Goal: Task Accomplishment & Management: Manage account settings

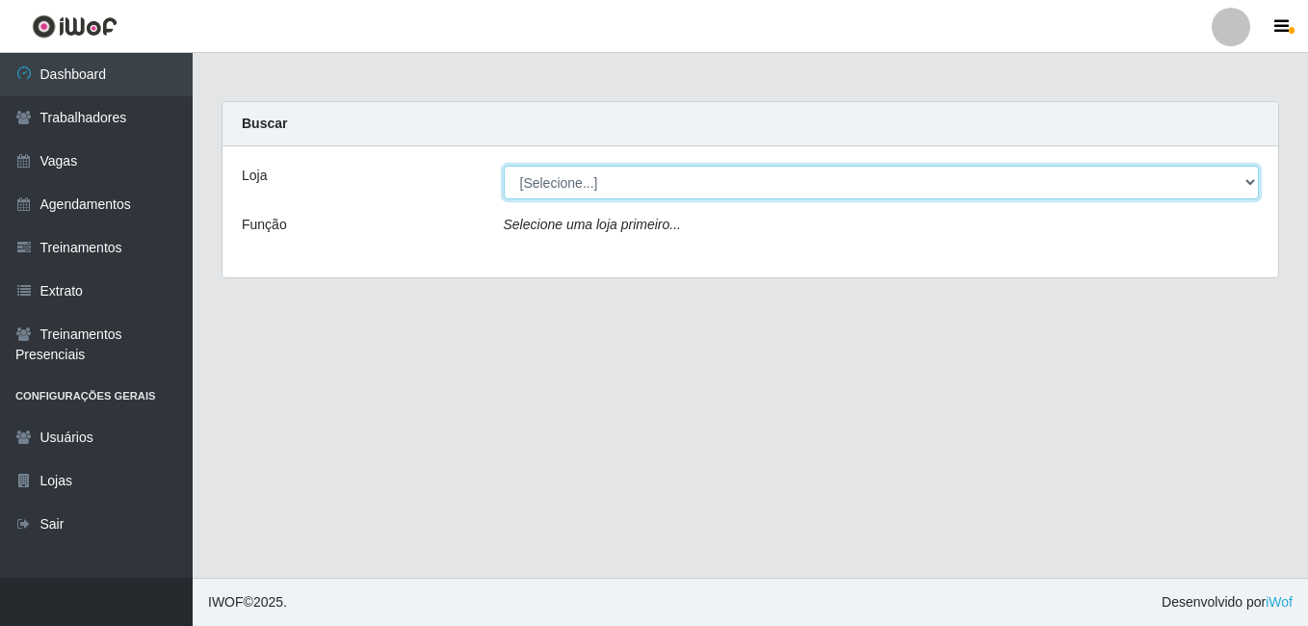
drag, startPoint x: 608, startPoint y: 191, endPoint x: 604, endPoint y: 202, distance: 12.2
click at [608, 191] on select "[Selecione...] BL Importadora" at bounding box center [882, 183] width 756 height 34
select select "259"
click at [504, 166] on select "[Selecione...] BL Importadora" at bounding box center [882, 183] width 756 height 34
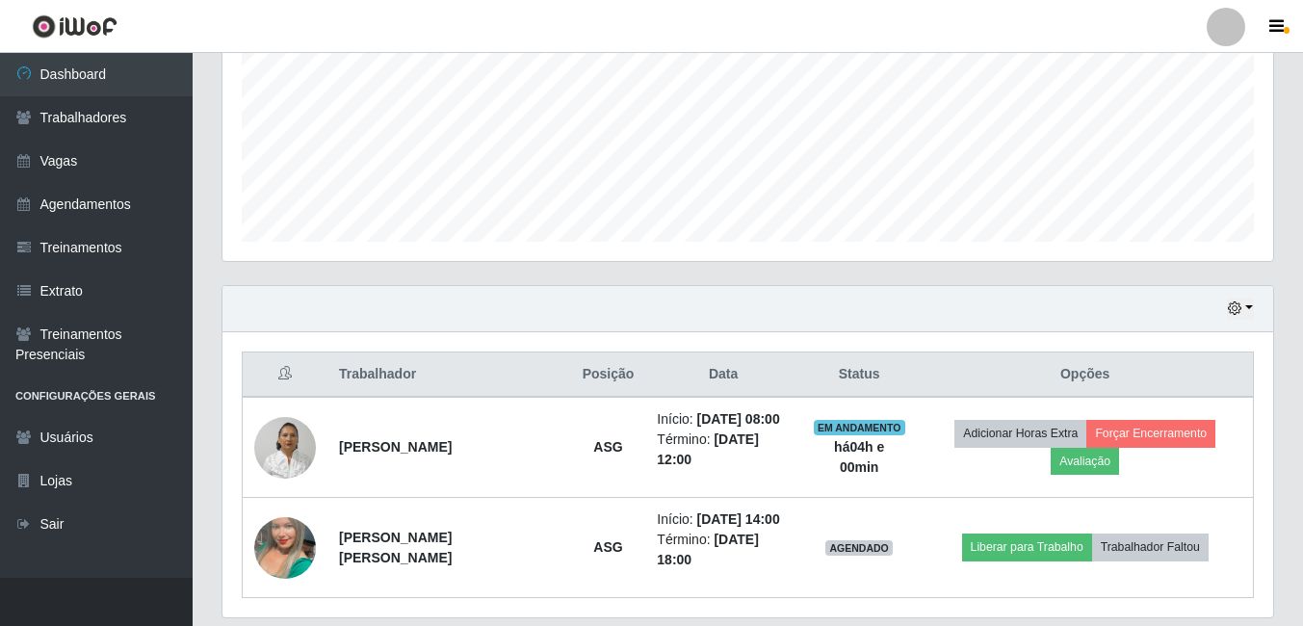
scroll to position [481, 0]
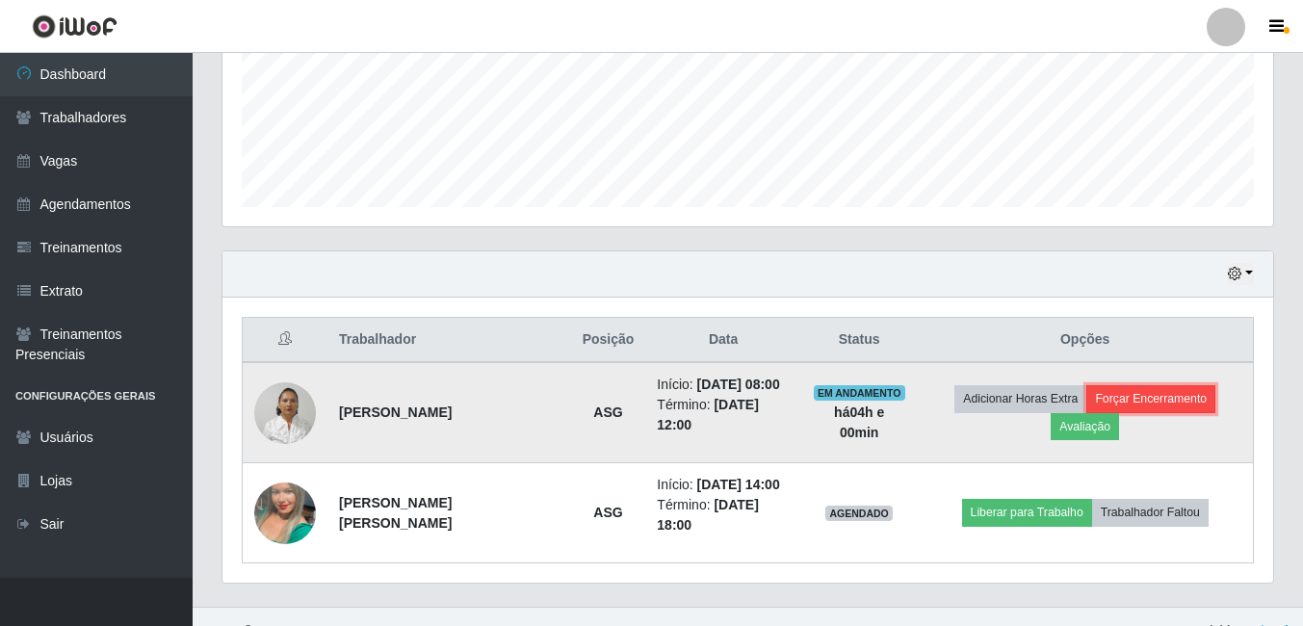
click at [1092, 401] on button "Forçar Encerramento" at bounding box center [1150, 398] width 129 height 27
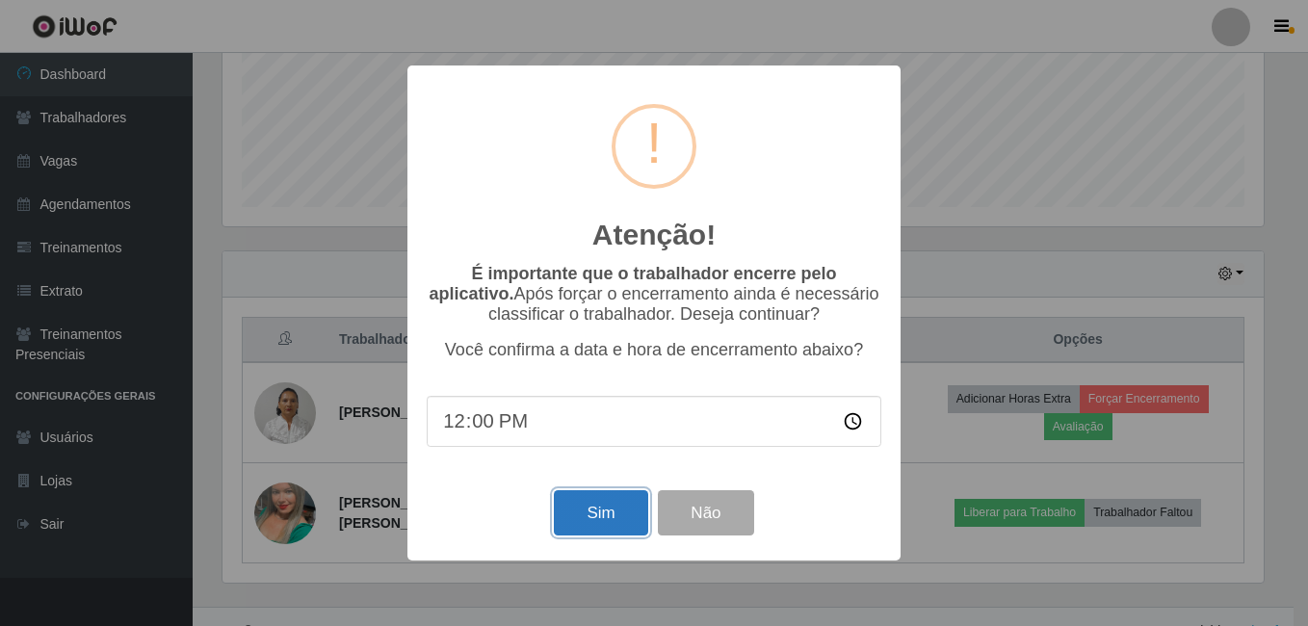
click at [603, 510] on button "Sim" at bounding box center [600, 512] width 93 height 45
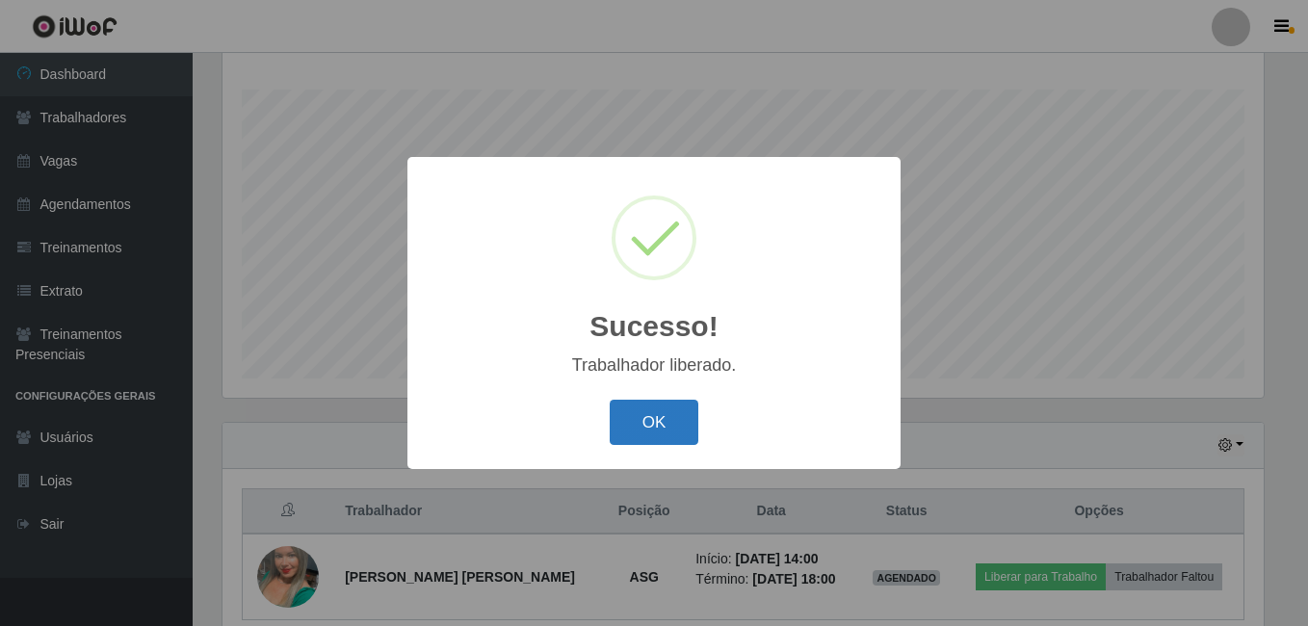
click at [653, 429] on button "OK" at bounding box center [655, 422] width 90 height 45
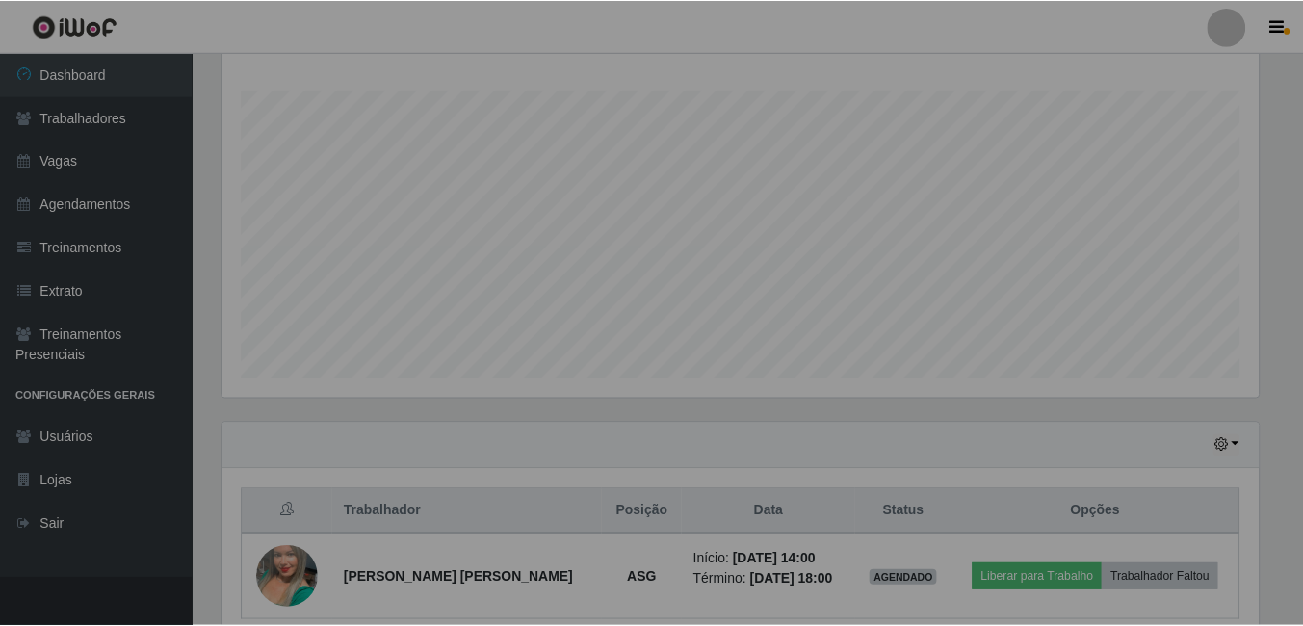
scroll to position [400, 1051]
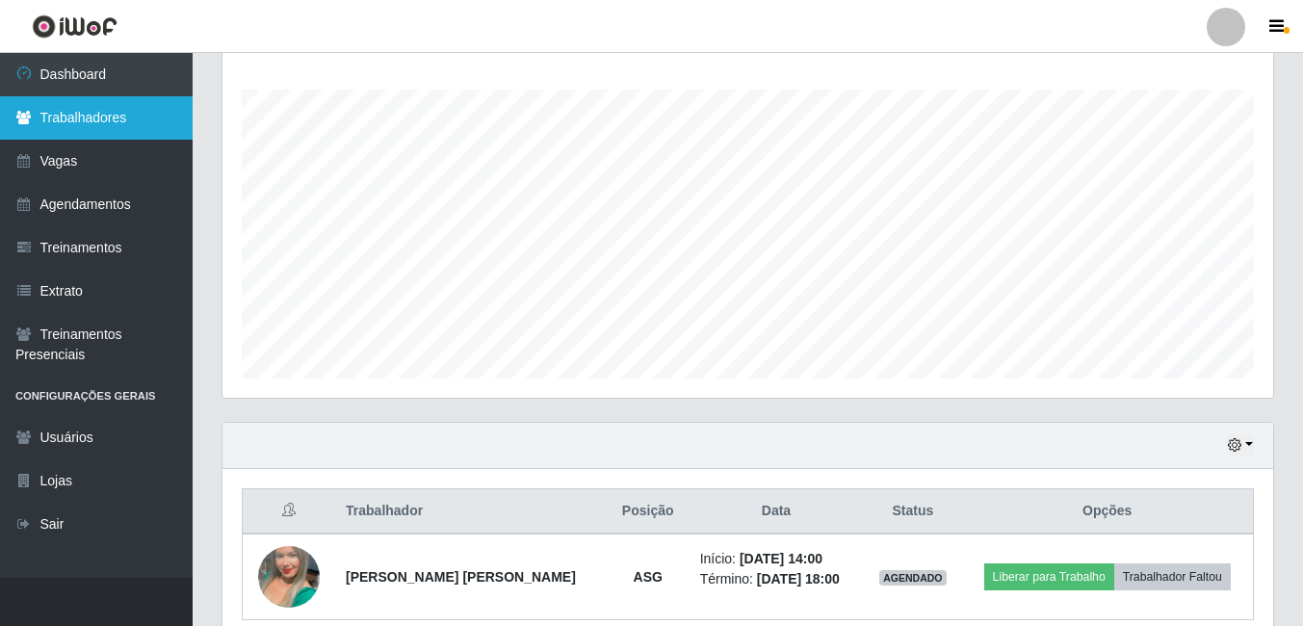
click at [91, 124] on link "Trabalhadores" at bounding box center [96, 117] width 193 height 43
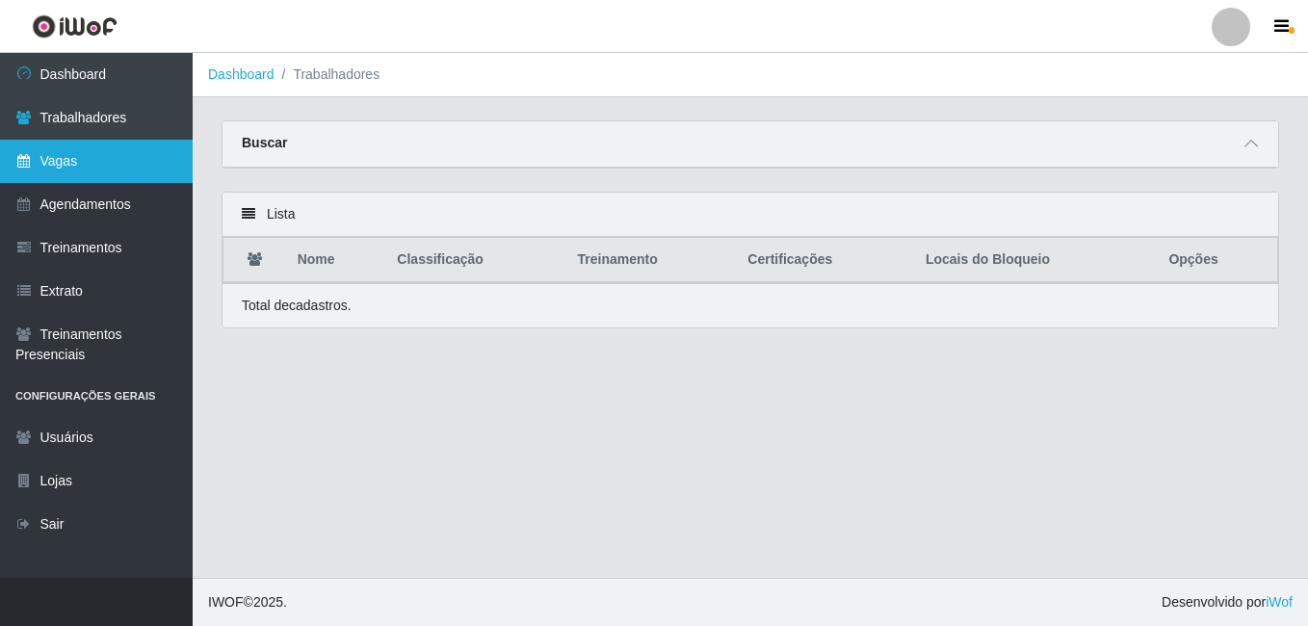
click at [99, 174] on link "Vagas" at bounding box center [96, 161] width 193 height 43
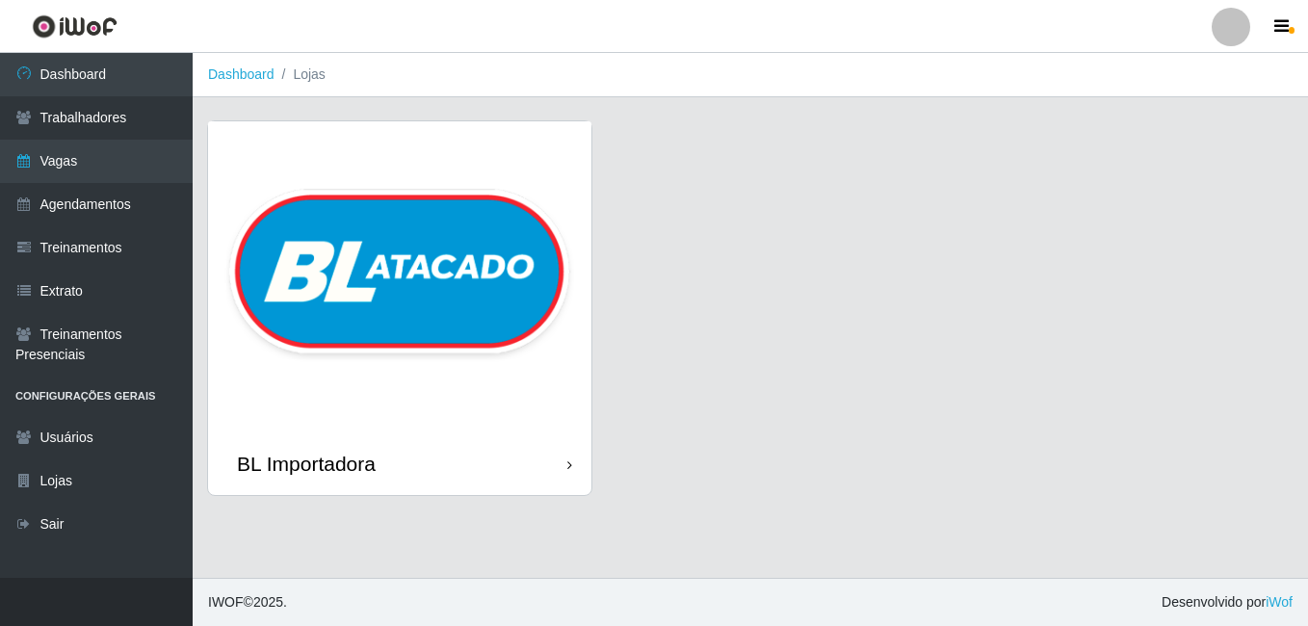
click at [450, 192] on img at bounding box center [399, 276] width 383 height 311
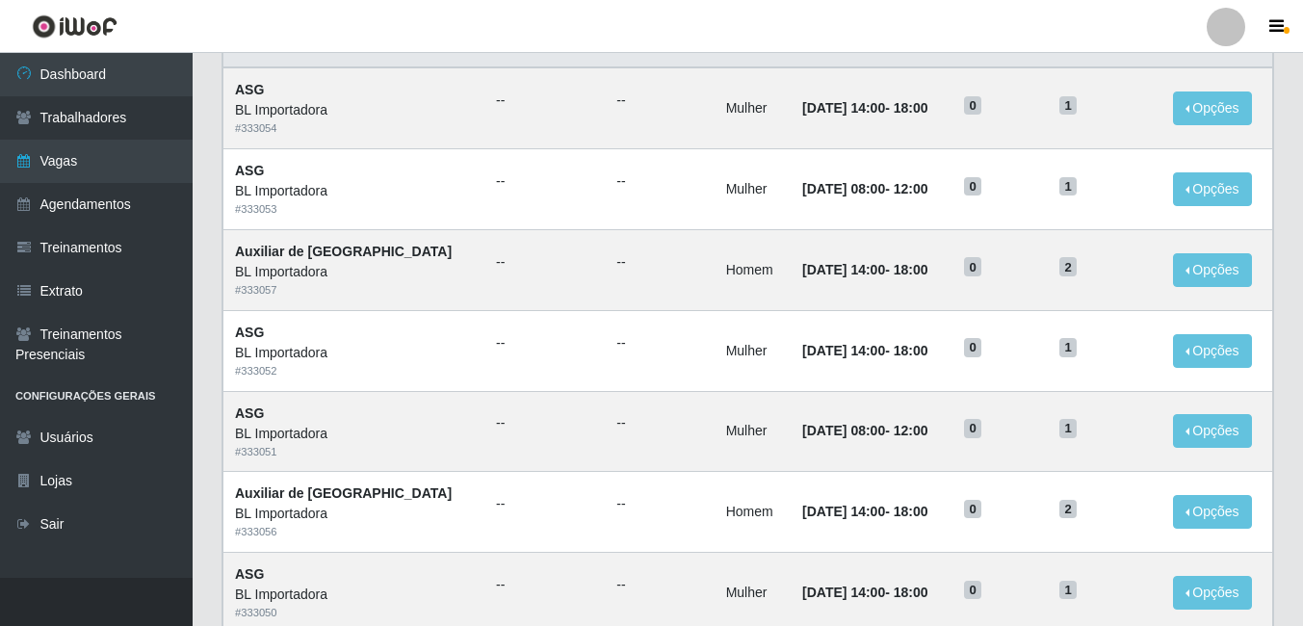
scroll to position [193, 0]
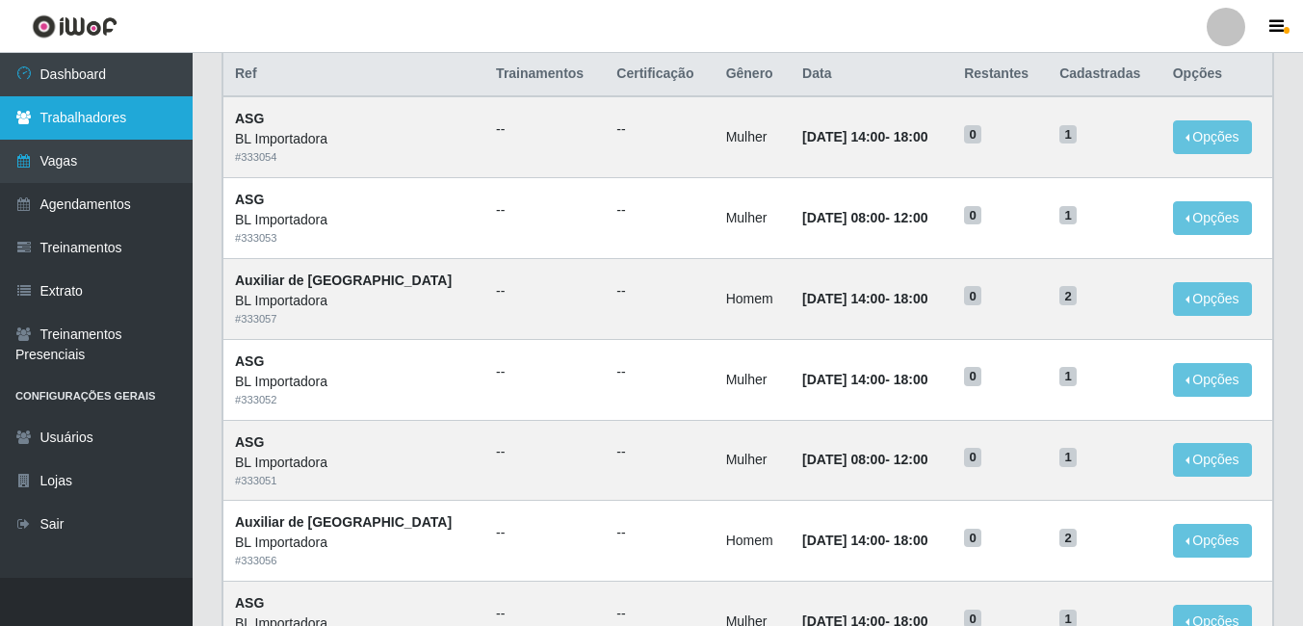
click at [99, 128] on link "Trabalhadores" at bounding box center [96, 117] width 193 height 43
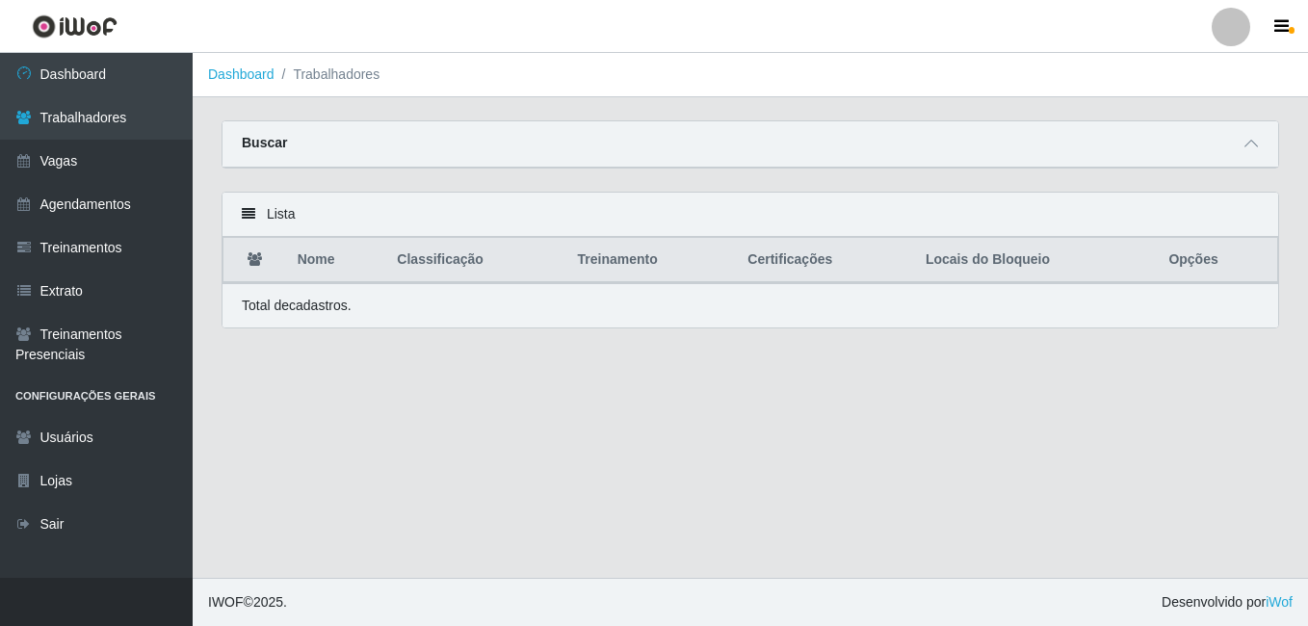
click at [515, 144] on div "Buscar" at bounding box center [749, 144] width 1055 height 46
click at [1279, 144] on div "Carregando... Buscar Nome Confirmar" at bounding box center [750, 155] width 1086 height 71
click at [1216, 148] on div "Buscar" at bounding box center [749, 144] width 1055 height 46
click at [1245, 150] on icon at bounding box center [1250, 143] width 13 height 13
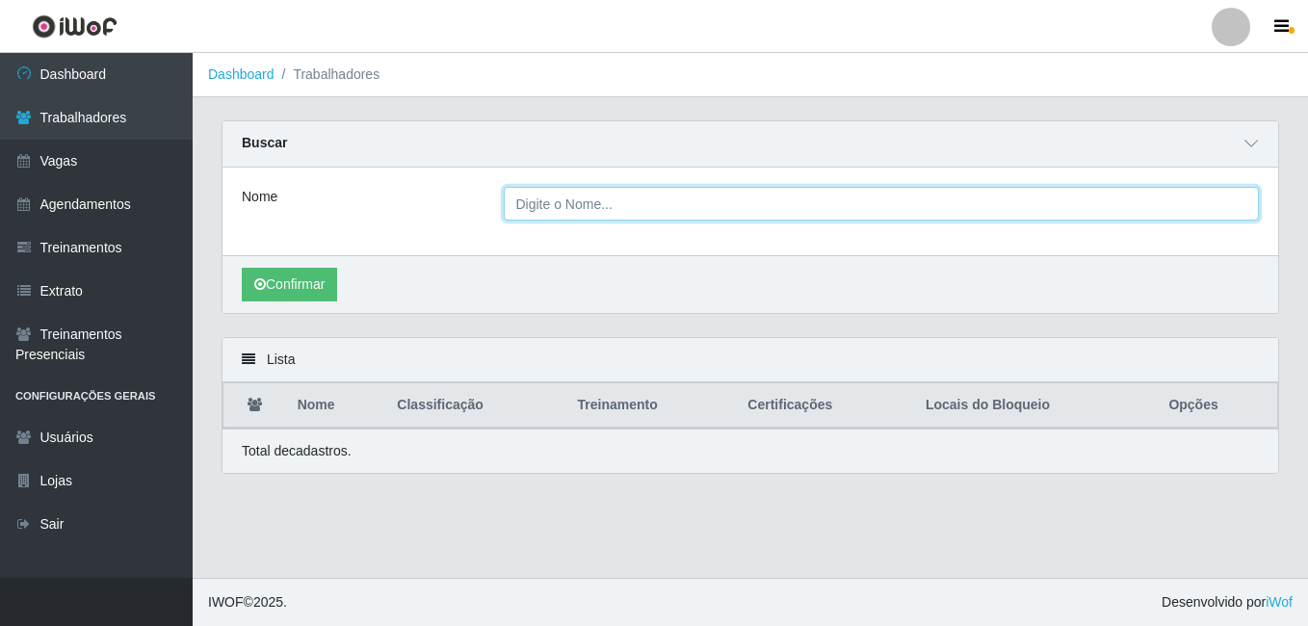
click at [596, 211] on input "Nome" at bounding box center [882, 204] width 756 height 34
type input "grac"
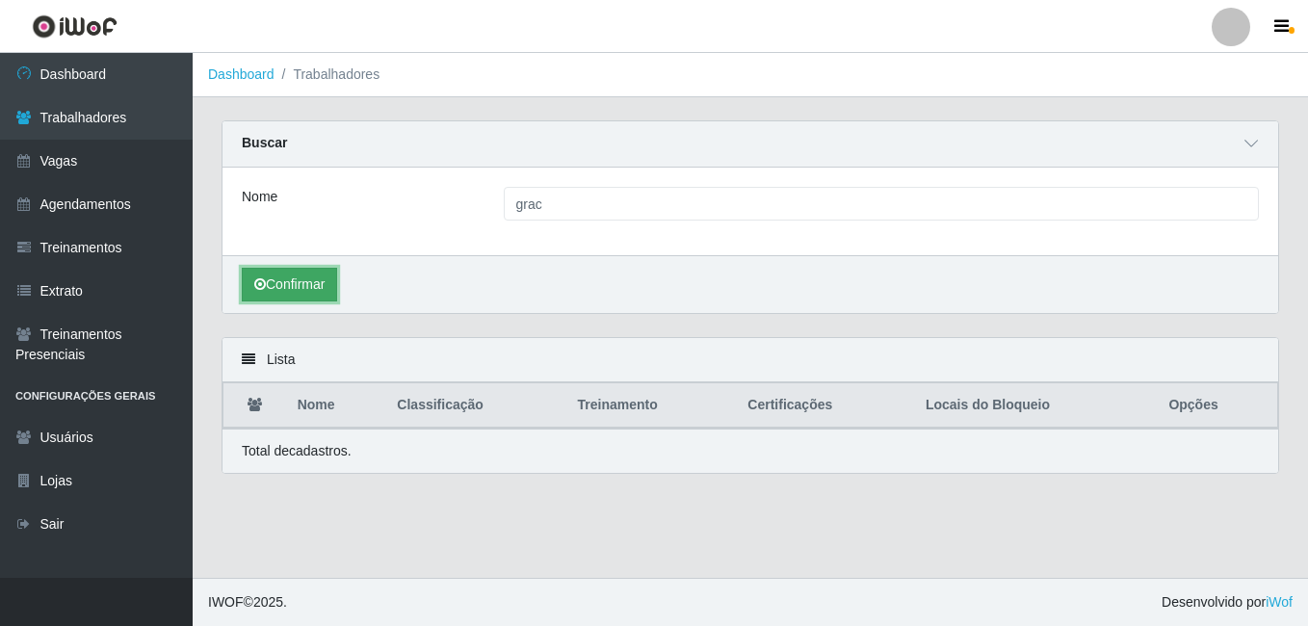
click at [324, 272] on button "Confirmar" at bounding box center [289, 285] width 95 height 34
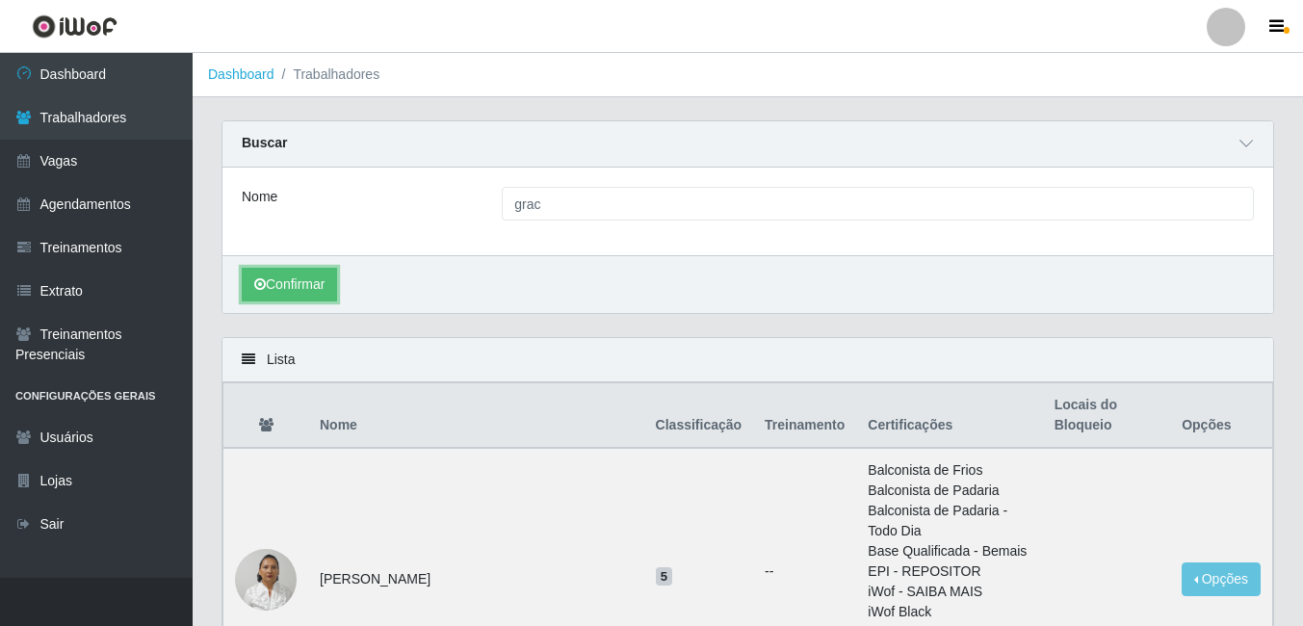
scroll to position [96, 0]
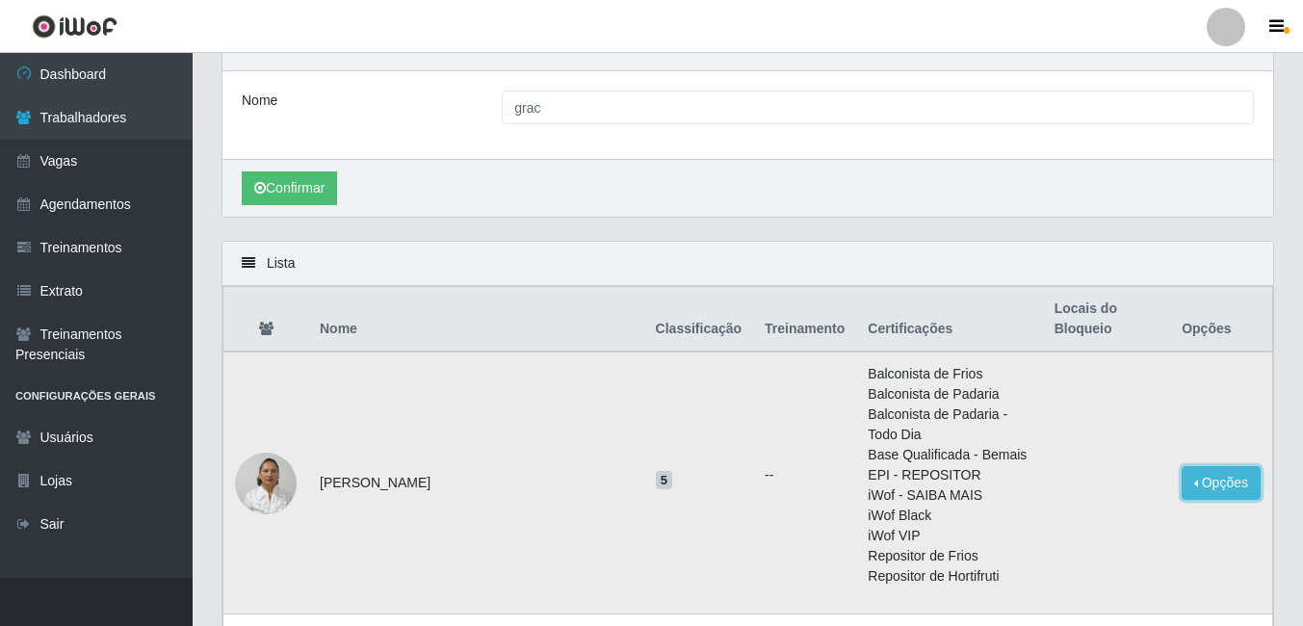
click at [1191, 466] on button "Opções" at bounding box center [1221, 483] width 79 height 34
click at [1111, 467] on button "Bloquear - Empresa" at bounding box center [1101, 487] width 155 height 40
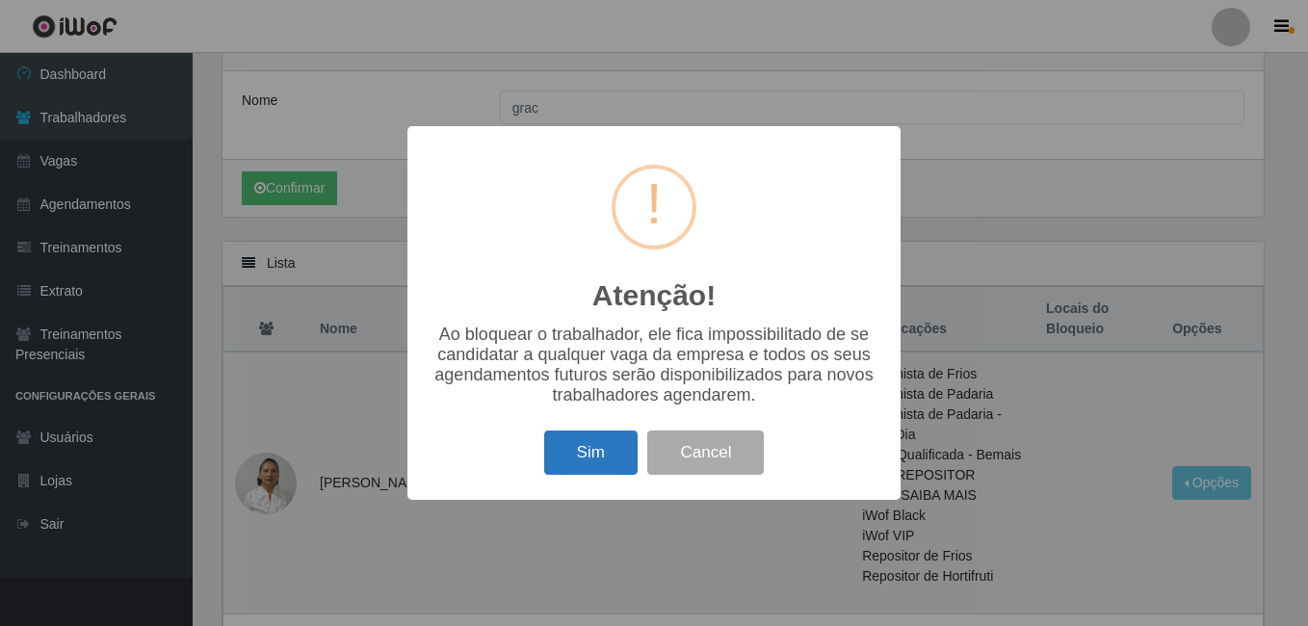
click at [584, 463] on button "Sim" at bounding box center [590, 452] width 93 height 45
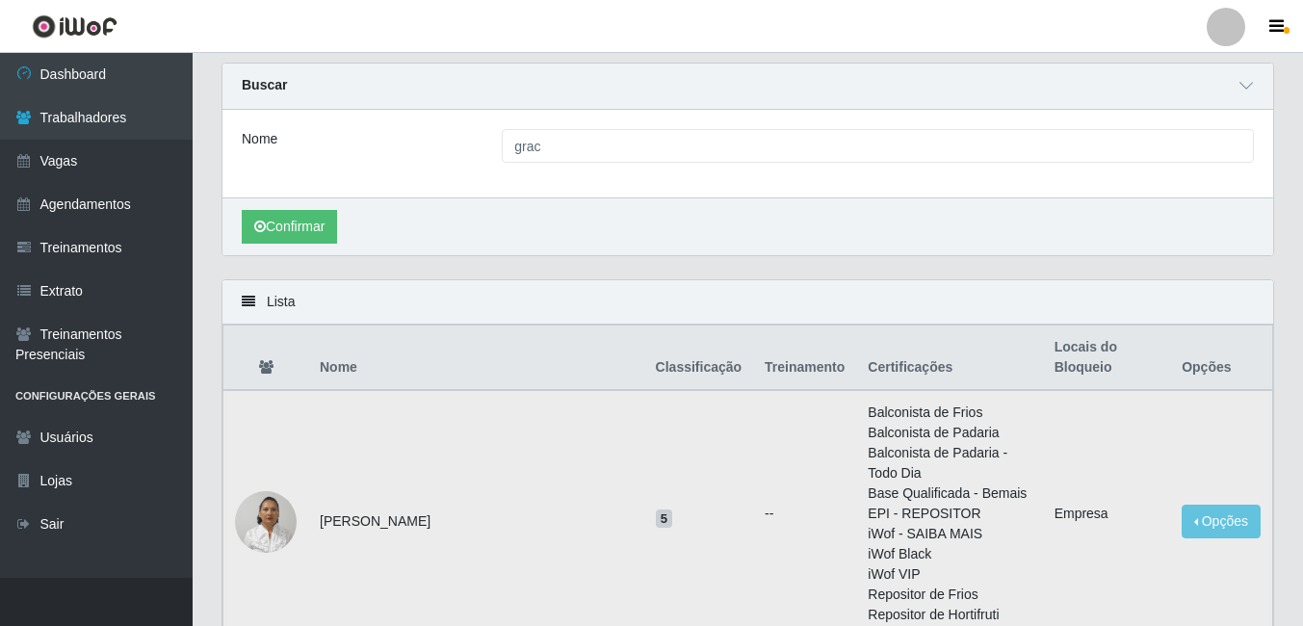
scroll to position [193, 0]
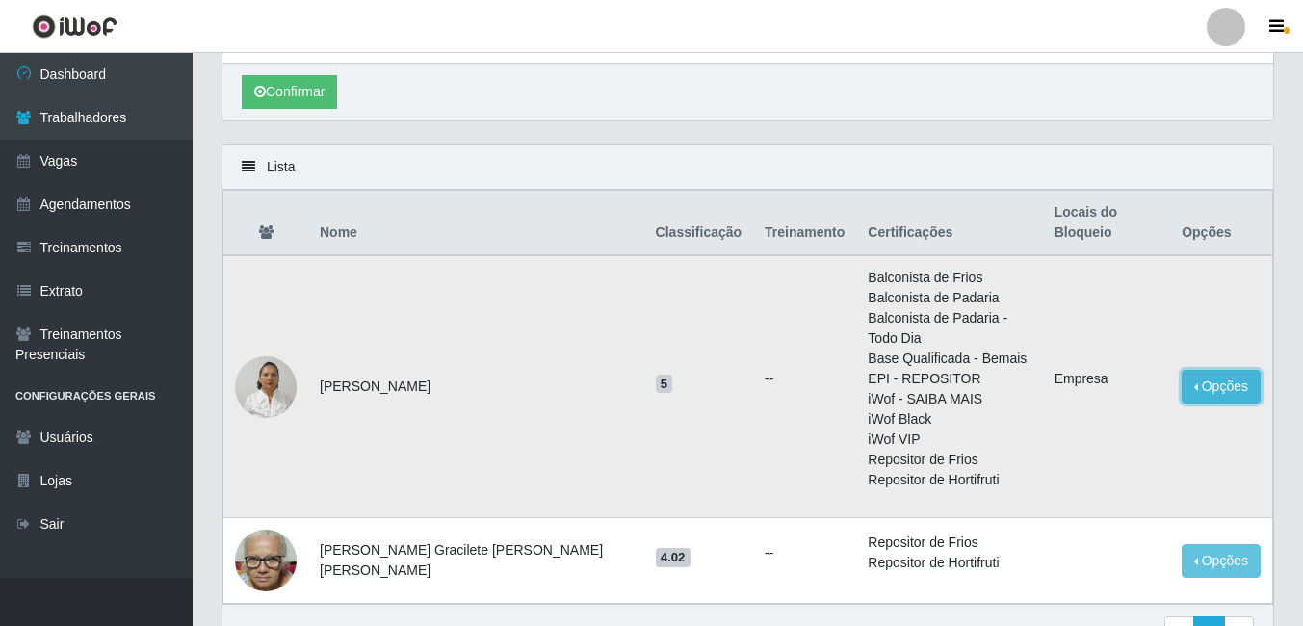
click at [1203, 362] on td "Opções Desbloquear - Empresa Bloquear - [GEOGRAPHIC_DATA]" at bounding box center [1221, 386] width 102 height 263
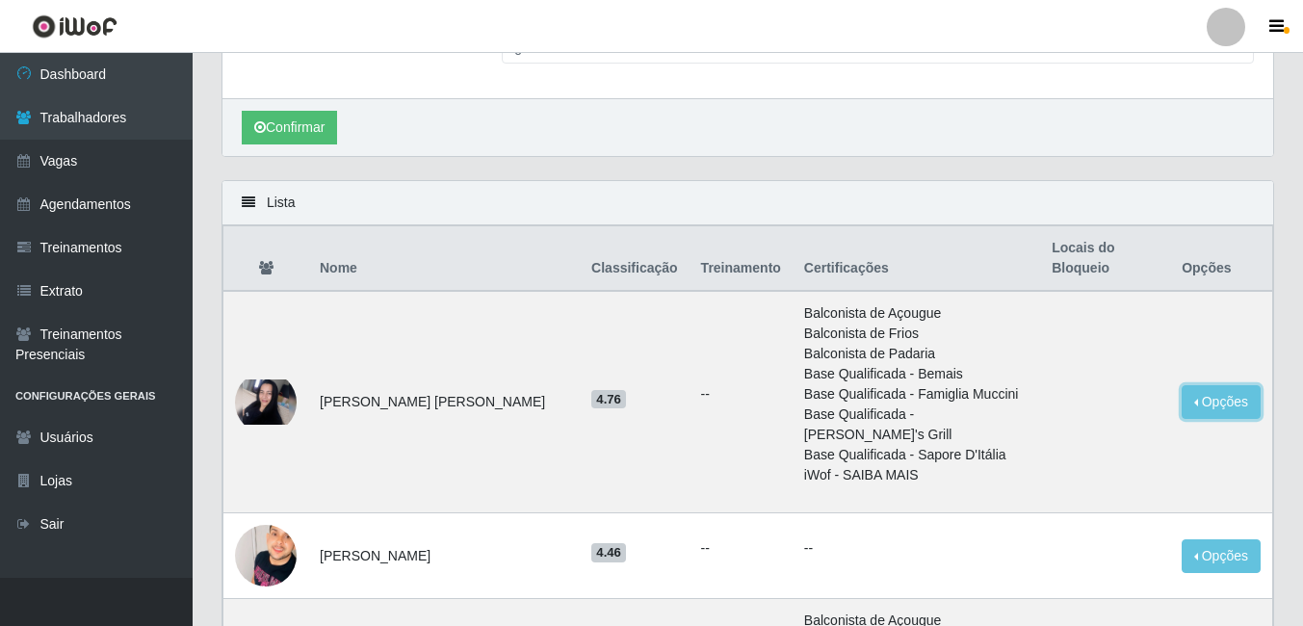
scroll to position [96, 0]
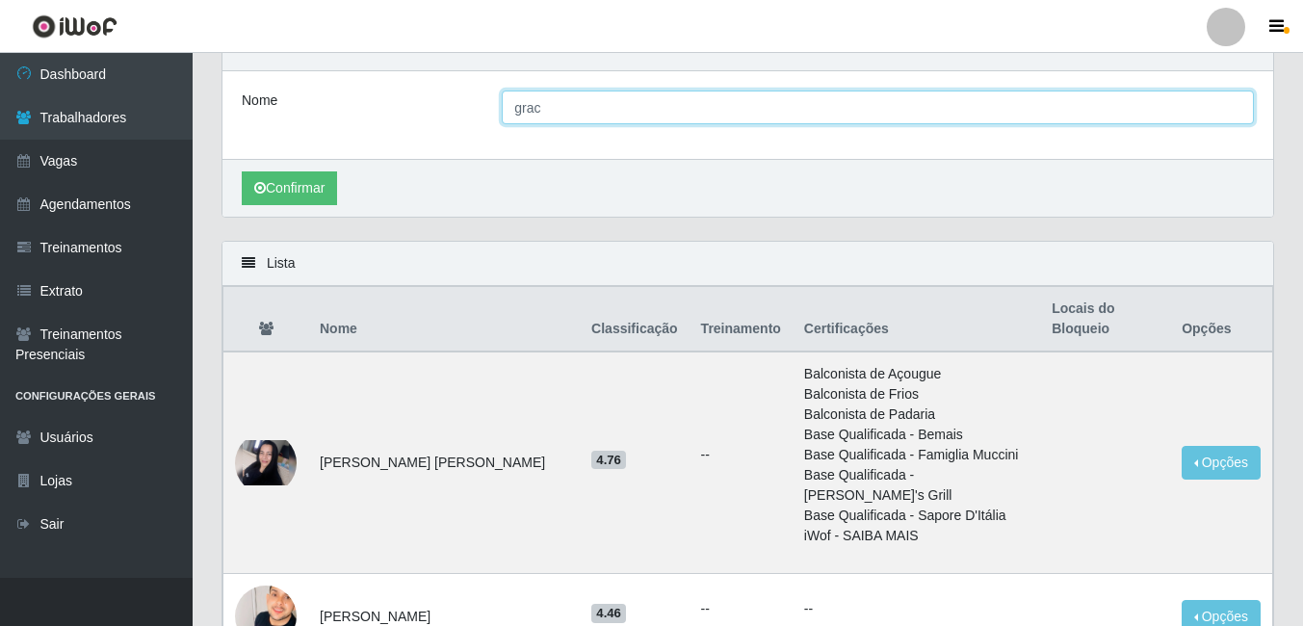
click at [1232, 109] on input "grac" at bounding box center [878, 108] width 752 height 34
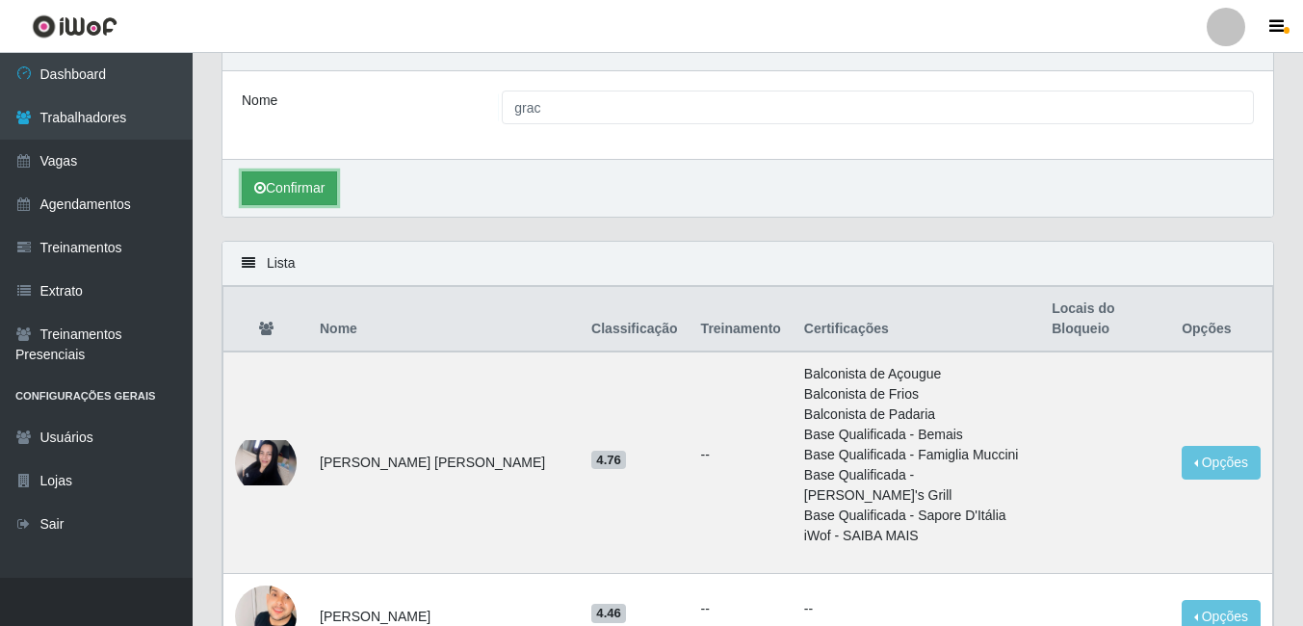
click at [299, 177] on button "Confirmar" at bounding box center [289, 188] width 95 height 34
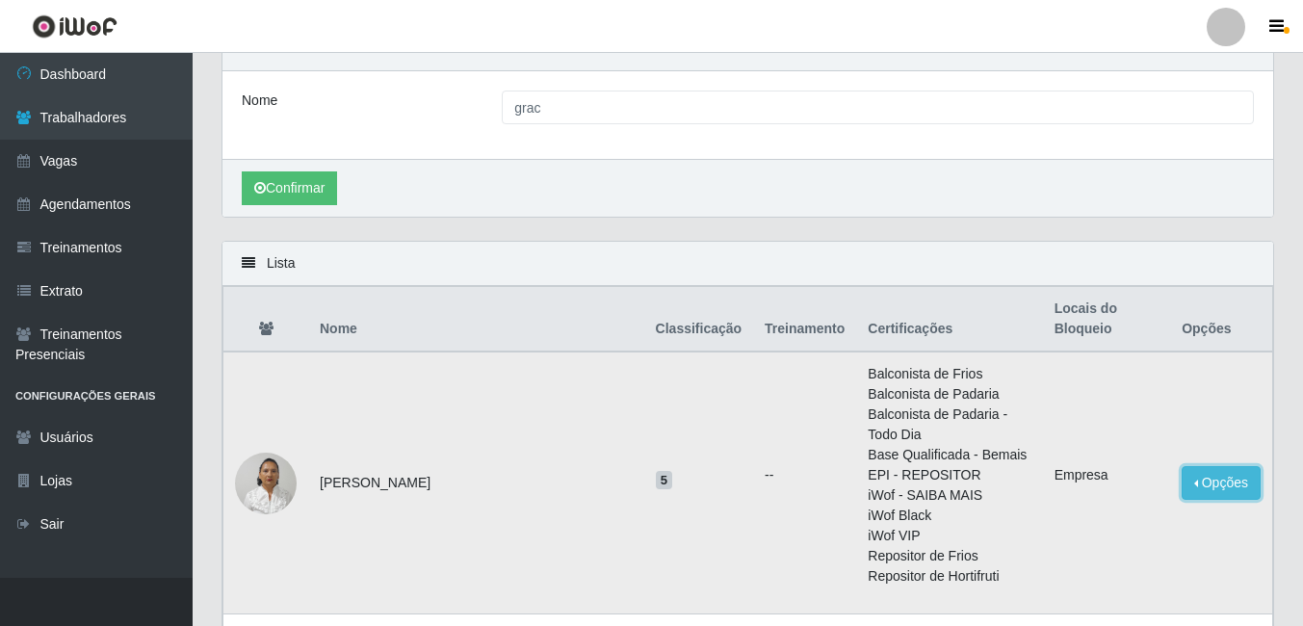
click at [1204, 466] on button "Opções" at bounding box center [1221, 483] width 79 height 34
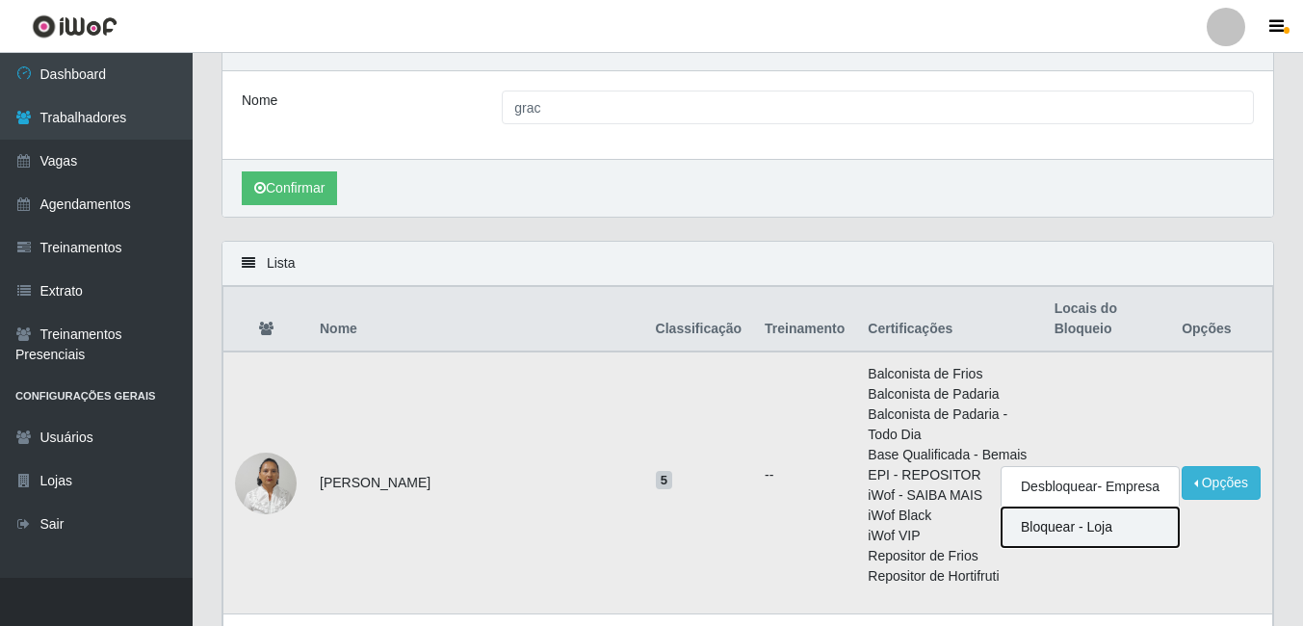
click at [1079, 507] on button "Bloquear - Loja" at bounding box center [1089, 526] width 177 height 39
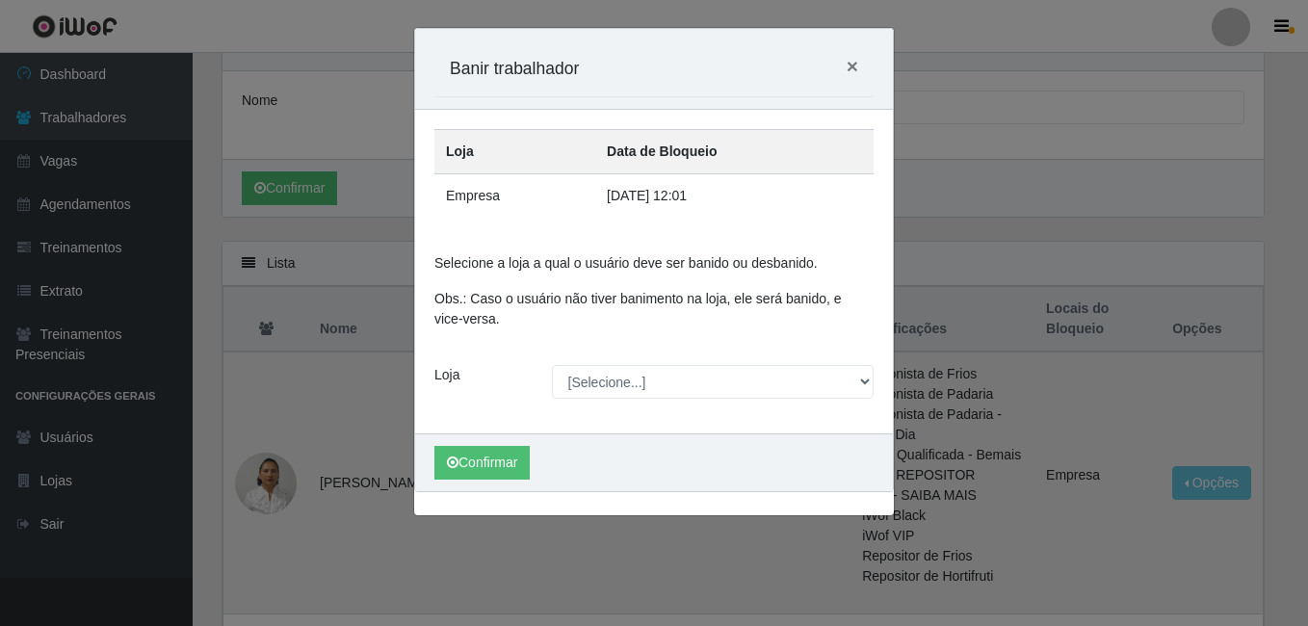
click at [562, 406] on div "Loja Data de Bloqueio Empresa [DATE] 12:01 Selecione a loja a qual o usuário de…" at bounding box center [654, 272] width 478 height 324
click at [576, 393] on select "[Selecione...] BL Importadora" at bounding box center [713, 382] width 323 height 34
select select "259"
click at [552, 365] on select "[Selecione...] BL Importadora" at bounding box center [713, 382] width 323 height 34
click at [473, 456] on button "Confirmar" at bounding box center [481, 463] width 95 height 34
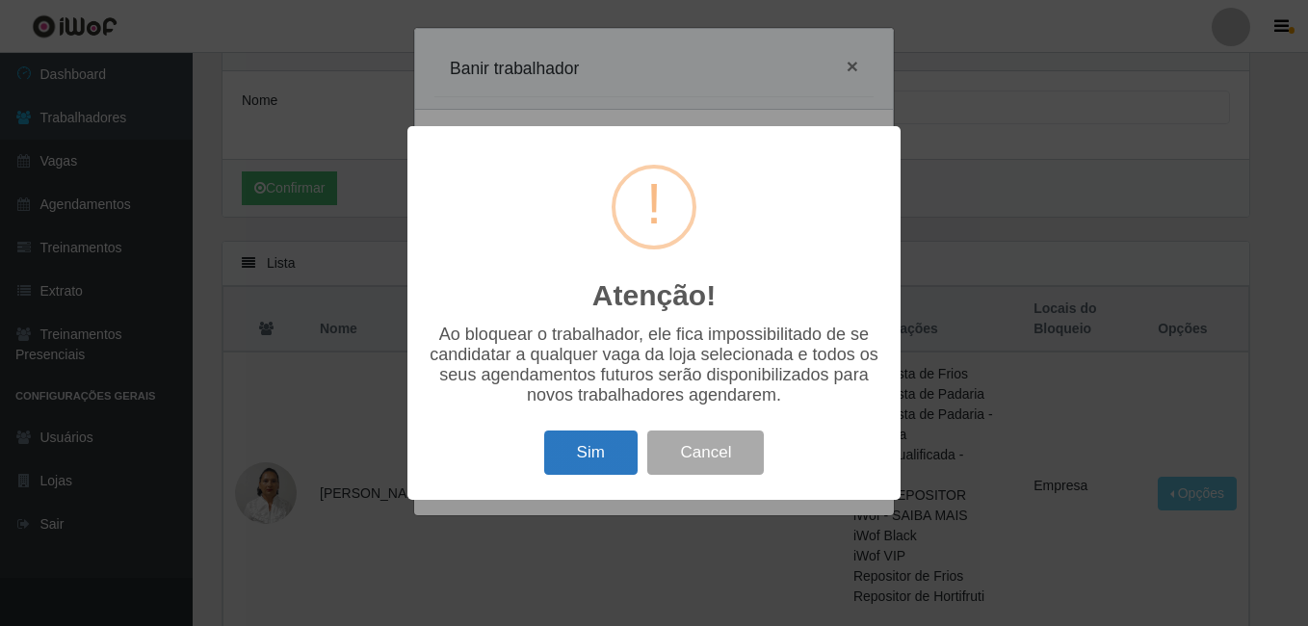
click at [566, 450] on button "Sim" at bounding box center [590, 452] width 93 height 45
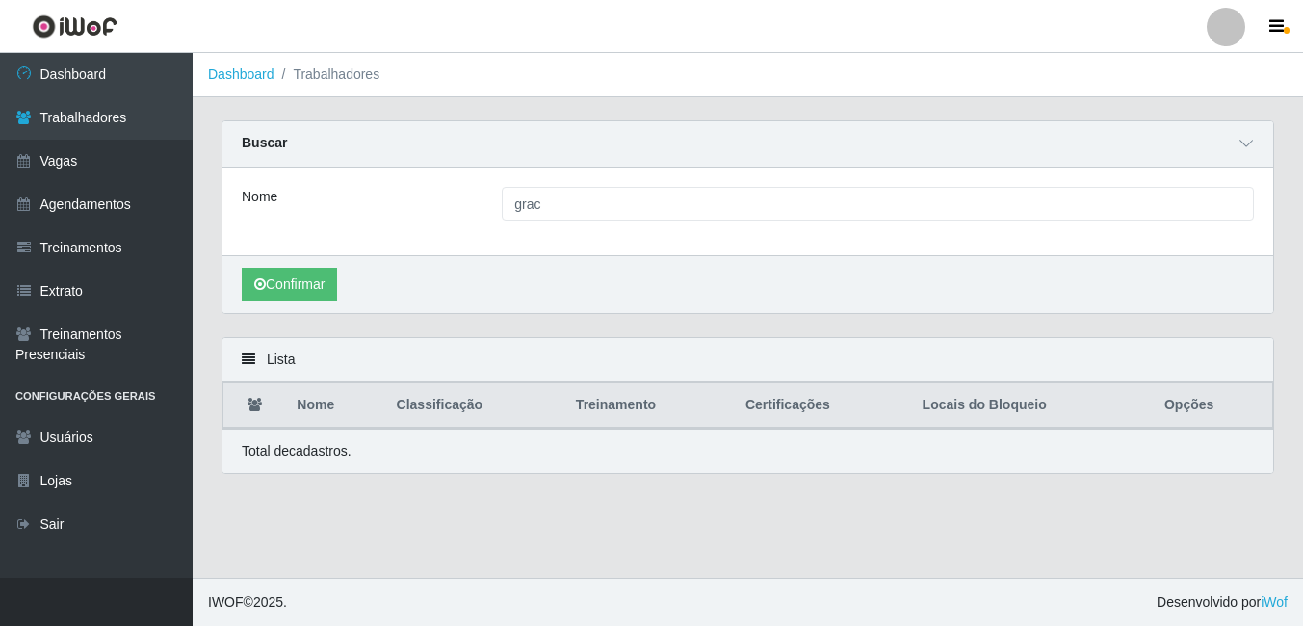
scroll to position [0, 0]
click at [337, 278] on button "Confirmar" at bounding box center [289, 285] width 95 height 34
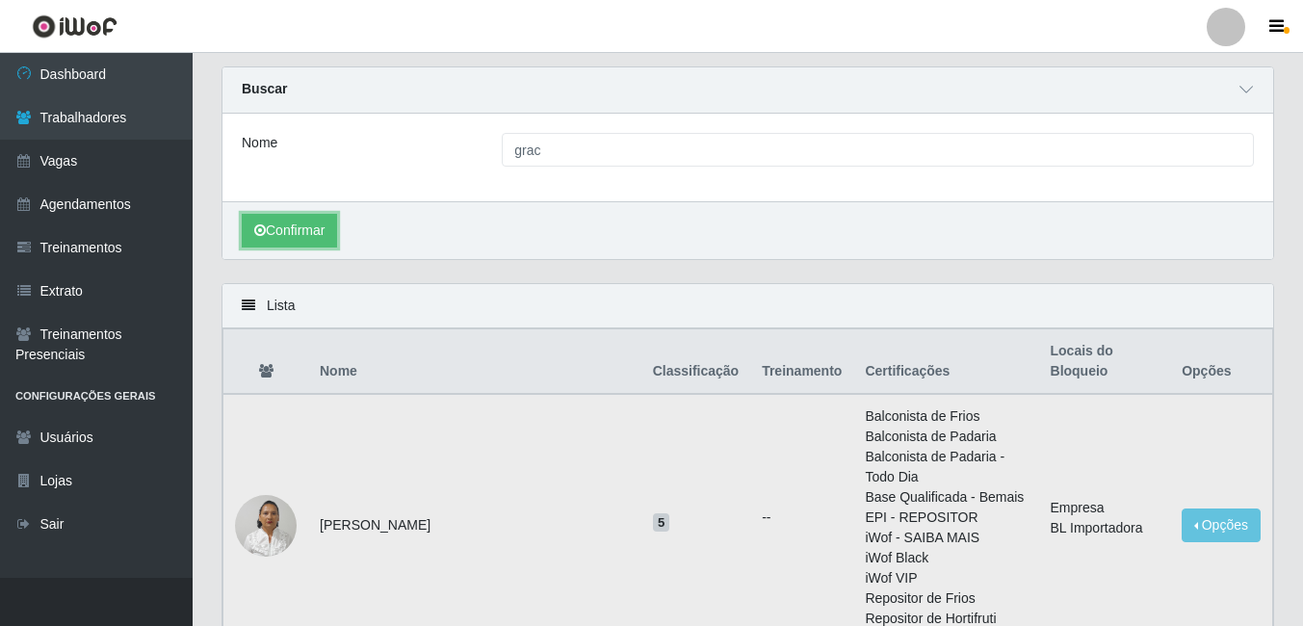
scroll to position [96, 0]
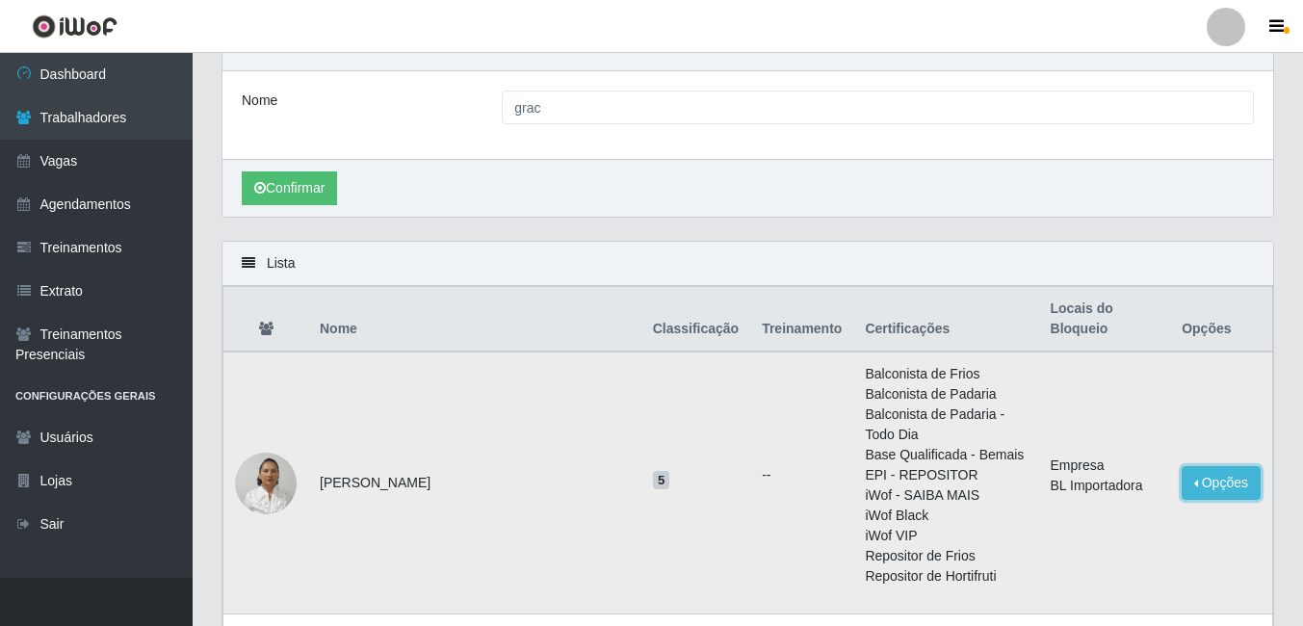
click at [1189, 466] on button "Opções" at bounding box center [1221, 483] width 79 height 34
click at [1095, 371] on td "Empresa BL Importadora" at bounding box center [1105, 482] width 132 height 263
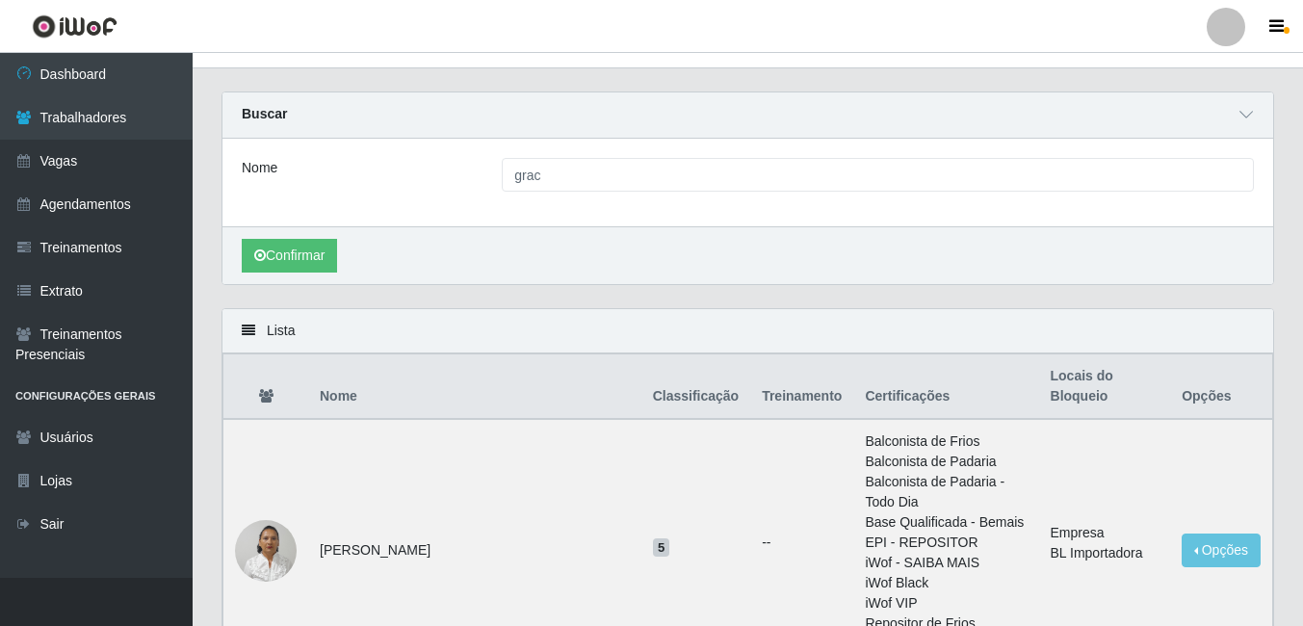
scroll to position [0, 0]
